Goal: Information Seeking & Learning: Check status

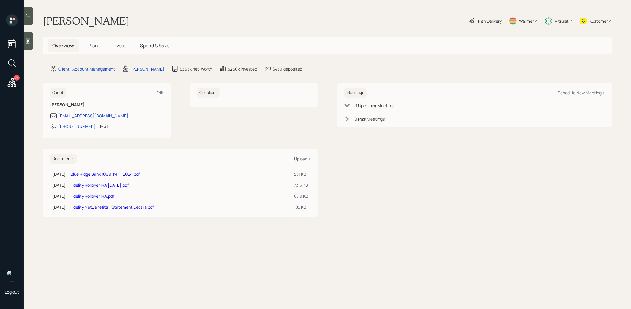
click at [119, 44] on span "Invest" at bounding box center [118, 45] width 13 height 7
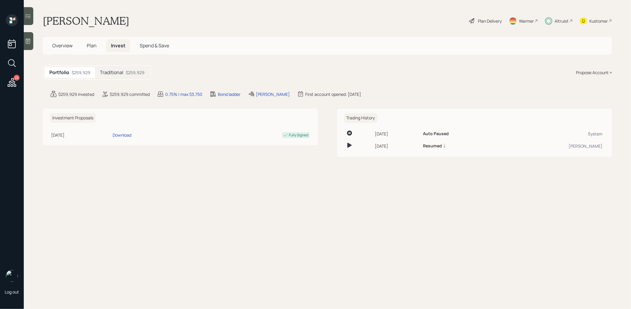
click at [119, 76] on div "Traditional $259,929" at bounding box center [122, 72] width 54 height 11
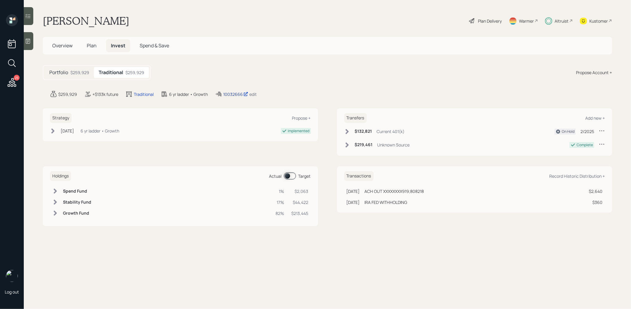
click at [233, 93] on div "10032666" at bounding box center [235, 94] width 25 height 6
